Goal: Task Accomplishment & Management: Manage account settings

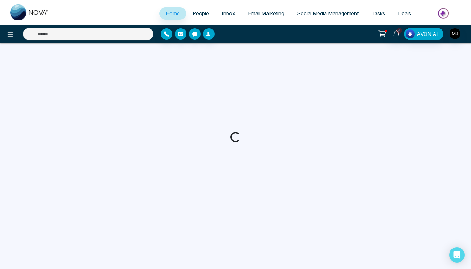
select select "*"
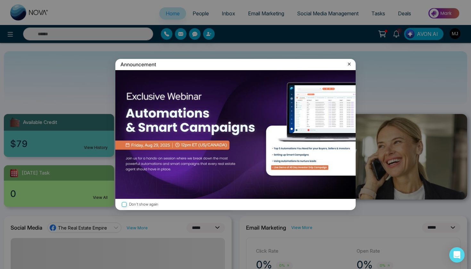
click at [347, 62] on icon at bounding box center [349, 64] width 6 height 6
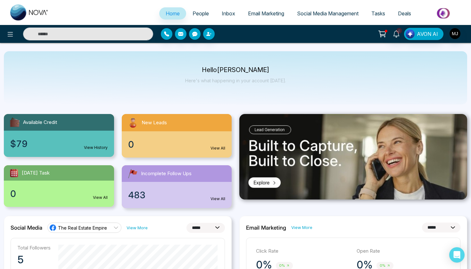
click at [231, 17] on link "Inbox" at bounding box center [228, 13] width 26 height 12
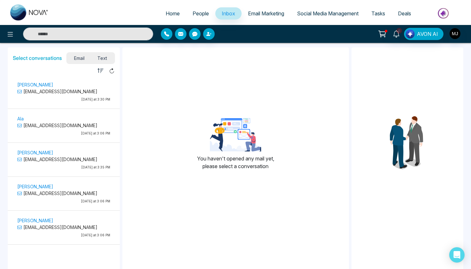
click at [272, 17] on link "Email Marketing" at bounding box center [265, 13] width 49 height 12
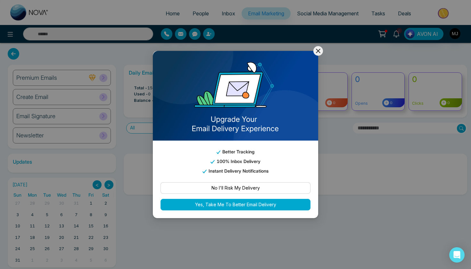
click at [320, 52] on icon at bounding box center [318, 51] width 8 height 8
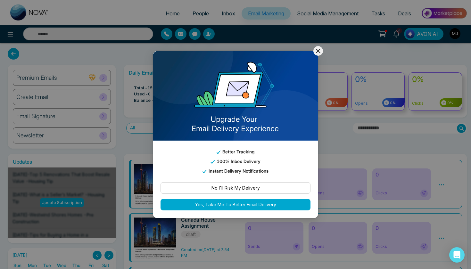
click at [317, 53] on icon at bounding box center [318, 51] width 8 height 8
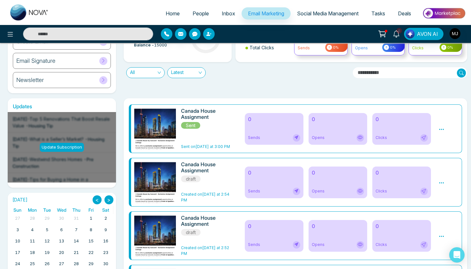
scroll to position [63, 0]
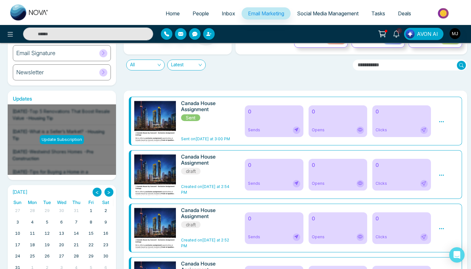
click at [271, 123] on div "0 Sends" at bounding box center [274, 121] width 59 height 32
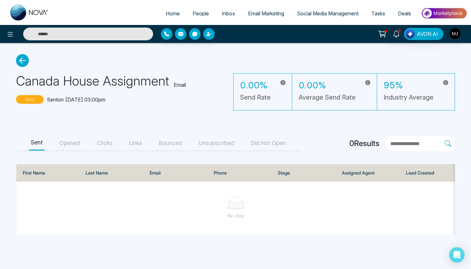
click at [73, 143] on button "Opened" at bounding box center [69, 143] width 25 height 14
click at [116, 141] on div "Sent Opened Clicks Links Bounced Unsubscribed Did Not Open" at bounding box center [158, 143] width 284 height 15
click at [107, 138] on button "Clicks" at bounding box center [105, 143] width 20 height 14
click at [46, 142] on div "Sent Opened Clicks Links Bounced Unsubscribed Did Not Open" at bounding box center [158, 143] width 284 height 15
click at [40, 143] on button "Sent" at bounding box center [37, 143] width 16 height 14
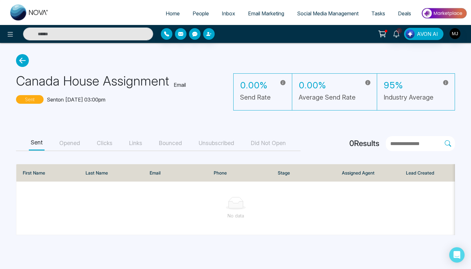
click at [22, 61] on icon at bounding box center [22, 60] width 13 height 13
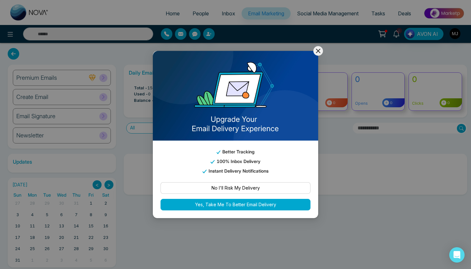
click at [321, 49] on icon at bounding box center [318, 51] width 8 height 8
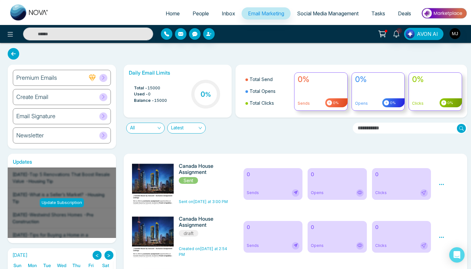
click at [221, 184] on div "Canada House Assignment Sent" at bounding box center [205, 173] width 52 height 21
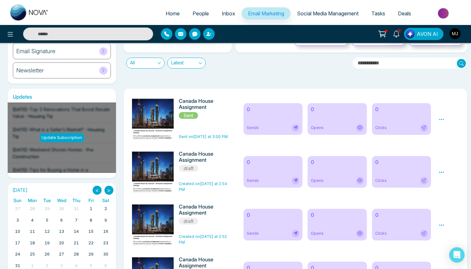
scroll to position [75, 0]
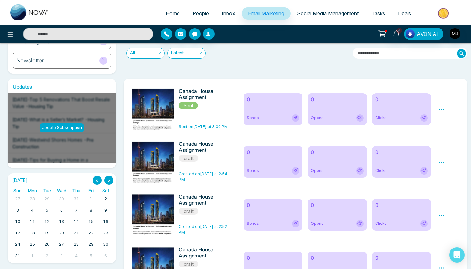
click at [443, 110] on icon at bounding box center [441, 110] width 6 height 6
click at [442, 129] on ul "Preview Analytics Delete" at bounding box center [452, 129] width 29 height 32
click at [440, 111] on icon at bounding box center [441, 110] width 6 height 6
click at [452, 129] on link "Analytics" at bounding box center [452, 127] width 19 height 5
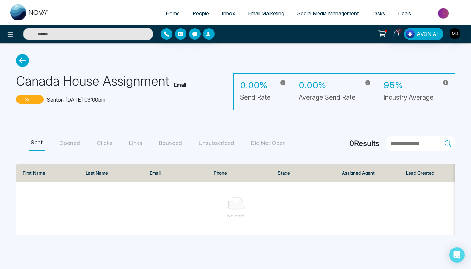
click at [70, 146] on button "Opened" at bounding box center [69, 143] width 25 height 14
click at [111, 145] on button "Clicks" at bounding box center [105, 143] width 20 height 14
click at [135, 144] on button "Links" at bounding box center [135, 143] width 17 height 14
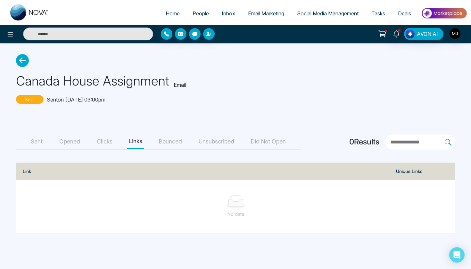
click at [23, 56] on icon at bounding box center [22, 60] width 13 height 13
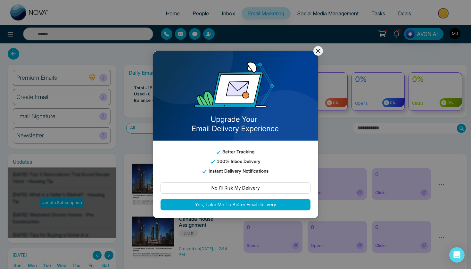
click at [316, 51] on icon at bounding box center [318, 51] width 8 height 8
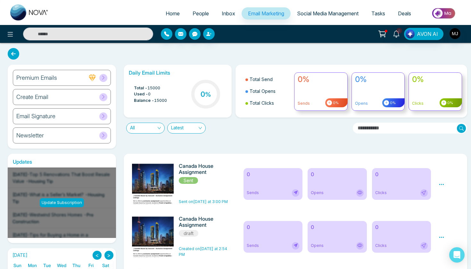
click at [440, 183] on icon at bounding box center [441, 185] width 6 height 6
click at [454, 202] on link "Analytics" at bounding box center [452, 202] width 19 height 5
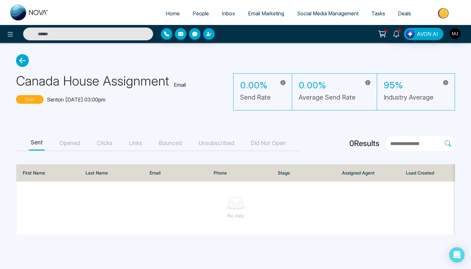
click at [255, 138] on button "Did Not Open" at bounding box center [268, 143] width 39 height 14
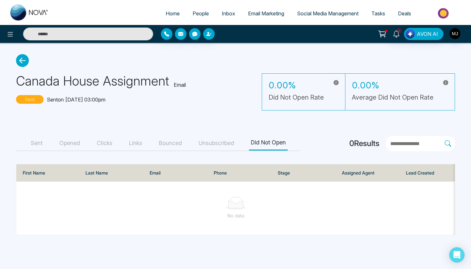
click at [221, 140] on button "Unsubscribed" at bounding box center [216, 143] width 39 height 14
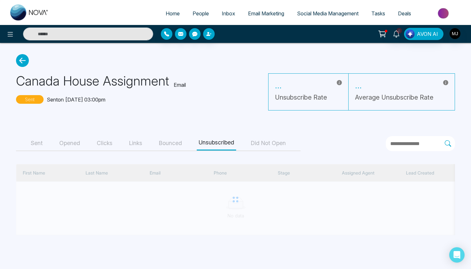
click at [181, 141] on body "Home People Inbox Email Marketing Social Media Management Tasks Deals 6 AVON AI…" at bounding box center [235, 134] width 471 height 269
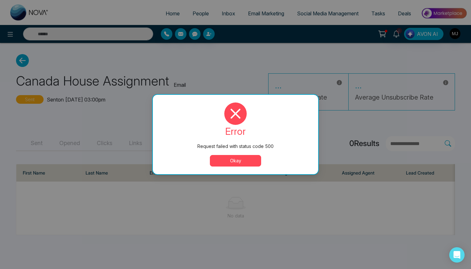
click at [242, 161] on button "Okay" at bounding box center [235, 161] width 51 height 12
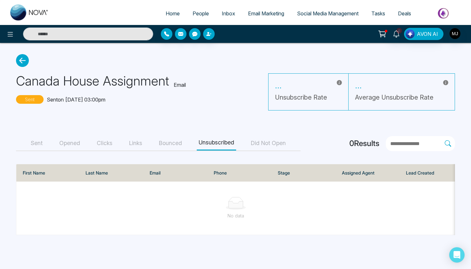
click at [166, 146] on button "Bounced" at bounding box center [170, 143] width 27 height 14
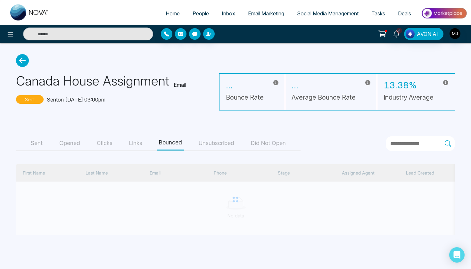
click at [39, 145] on button "Sent" at bounding box center [37, 143] width 16 height 14
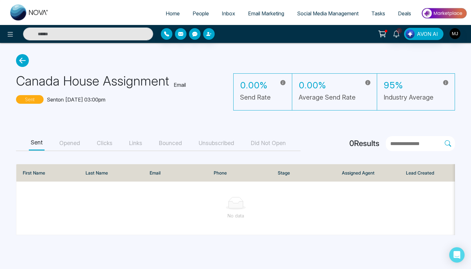
click at [26, 62] on icon at bounding box center [22, 60] width 13 height 13
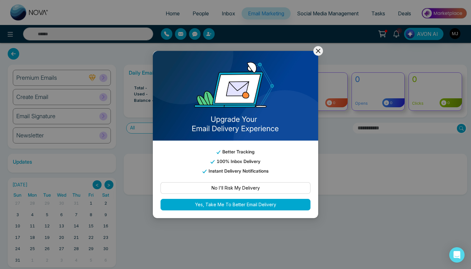
click at [316, 52] on icon at bounding box center [318, 51] width 8 height 8
